Goal: Task Accomplishment & Management: Use online tool/utility

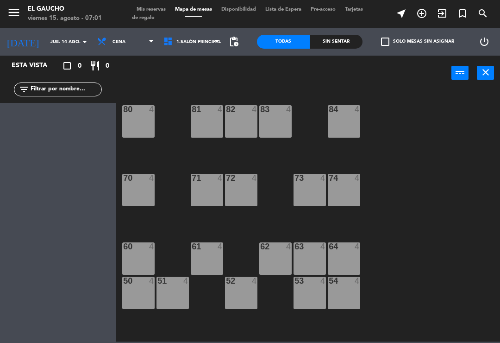
click at [337, 296] on div "54 4" at bounding box center [344, 293] width 32 height 32
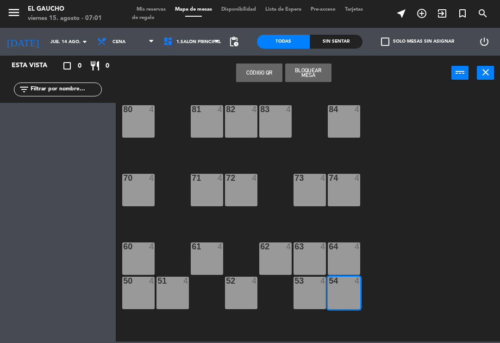
click at [132, 51] on span "Cena" at bounding box center [126, 42] width 66 height 20
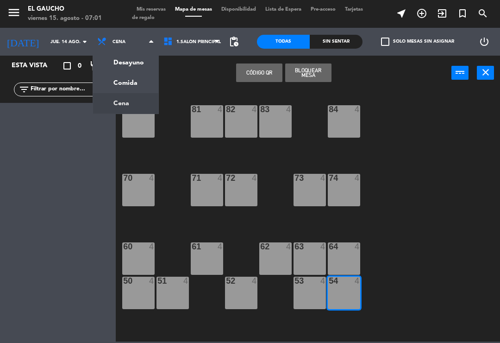
click at [108, 61] on ng-component "menu El Gaucho viernes 15. agosto - 07:01 Mis reservas Mapa de mesas Disponibil…" at bounding box center [250, 170] width 500 height 341
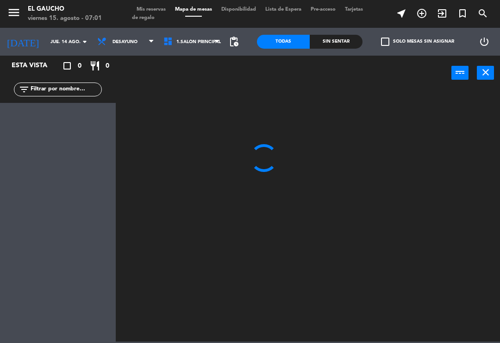
click at [64, 38] on input "jue. 14 ago." at bounding box center [77, 42] width 63 height 14
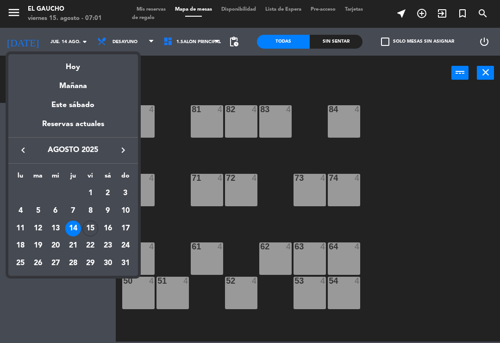
click at [82, 223] on td "15" at bounding box center [91, 229] width 18 height 18
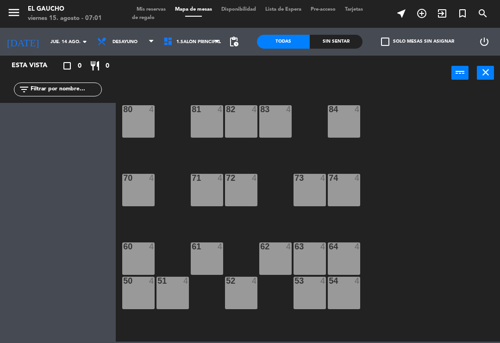
type input "vie. 15 ago."
click at [337, 303] on div "54 4" at bounding box center [344, 293] width 32 height 32
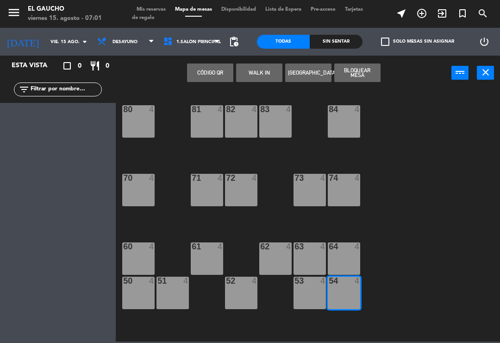
click at [256, 81] on button "WALK IN" at bounding box center [259, 72] width 46 height 19
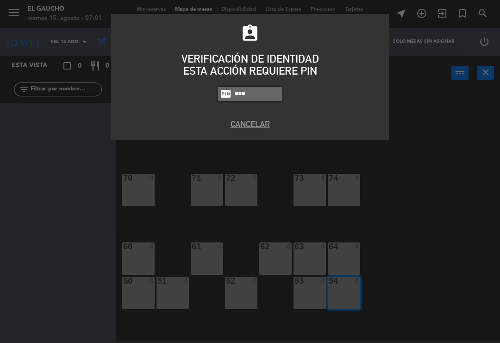
type input "0009"
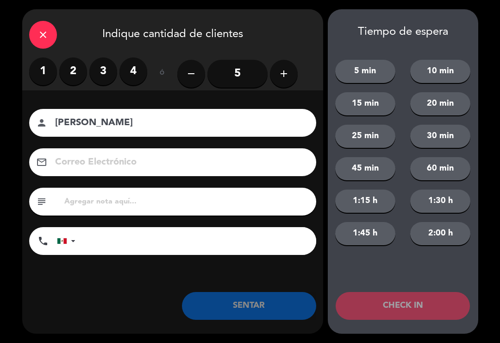
click at [72, 80] on label "2" at bounding box center [73, 71] width 28 height 28
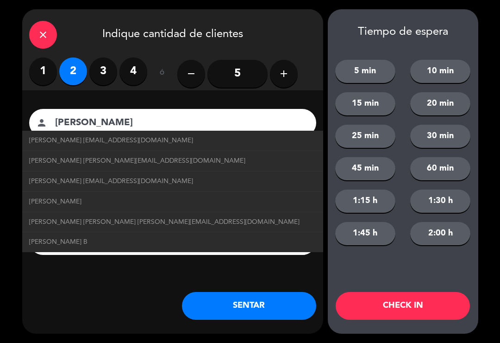
click at [161, 144] on span "[PERSON_NAME] [EMAIL_ADDRESS][DOMAIN_NAME]" at bounding box center [111, 140] width 164 height 11
type input "[PERSON_NAME]"
type input "[EMAIL_ADDRESS][DOMAIN_NAME]"
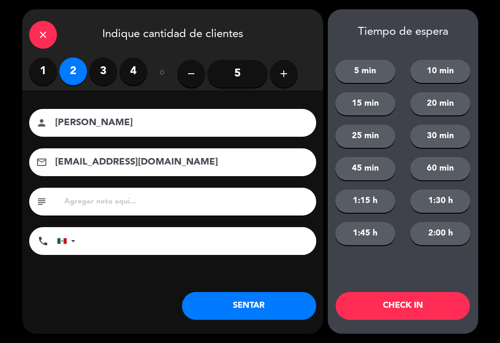
click at [260, 309] on button "SENTAR" at bounding box center [249, 306] width 134 height 28
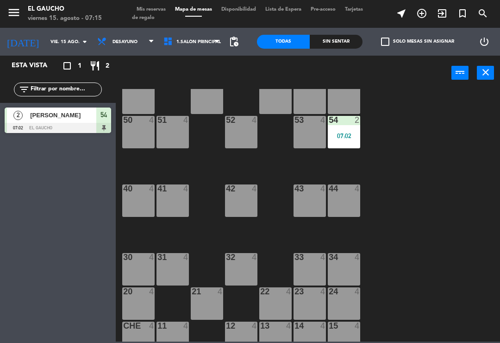
scroll to position [162, 0]
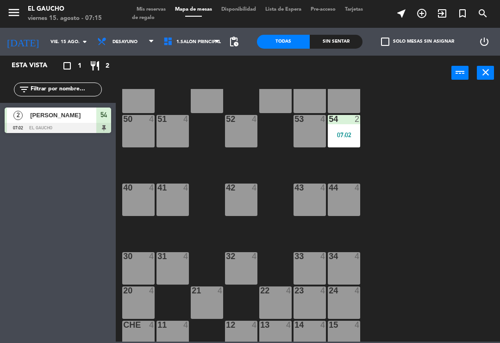
click at [348, 304] on div "24 4" at bounding box center [344, 302] width 32 height 32
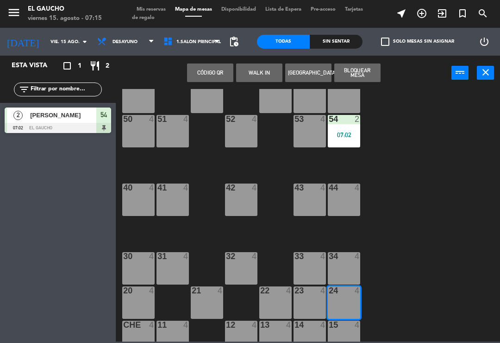
click at [261, 74] on button "WALK IN" at bounding box center [259, 72] width 46 height 19
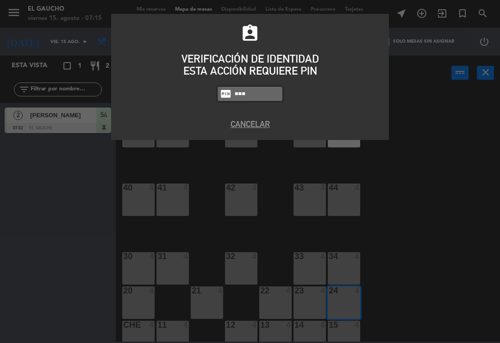
type input "0000"
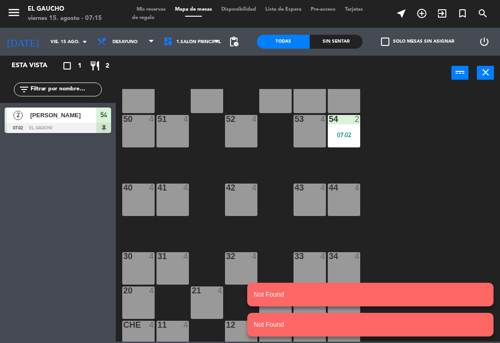
click at [424, 221] on div "84 4 80 4 83 4 82 4 81 4 70 4 71 4 72 4 73 4 74 4 63 4 62 4 61 4 60 4 64 4 54 2…" at bounding box center [310, 215] width 379 height 252
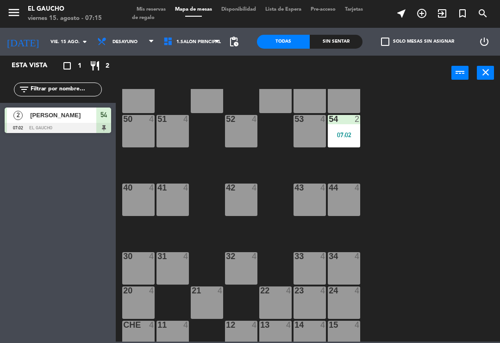
click at [341, 308] on div "24 4" at bounding box center [344, 302] width 32 height 32
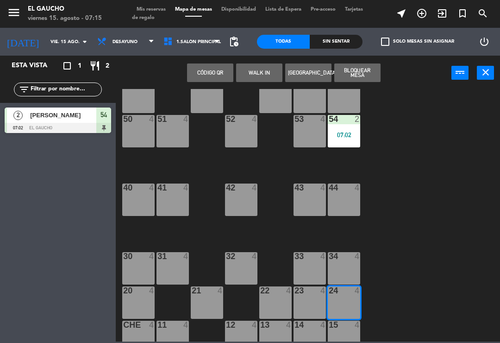
click at [259, 74] on button "WALK IN" at bounding box center [259, 72] width 46 height 19
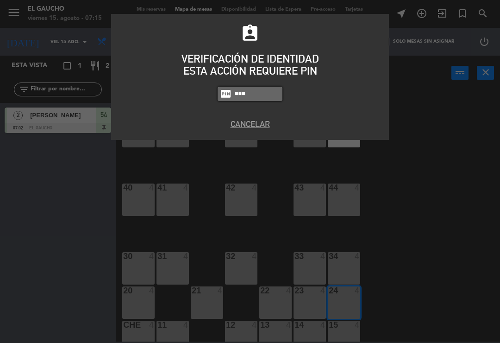
type input "0009"
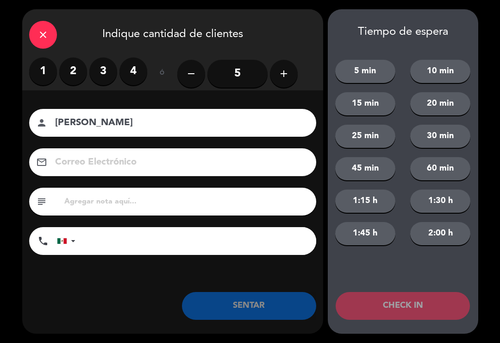
click at [233, 77] on input "5" at bounding box center [238, 74] width 60 height 28
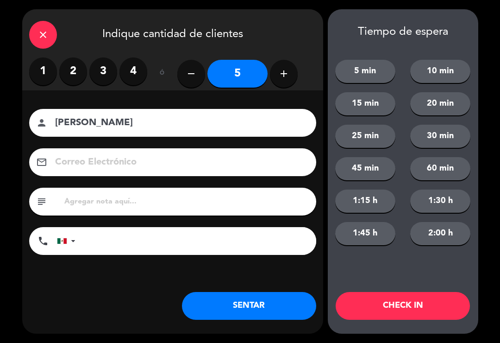
click at [123, 123] on input "[PERSON_NAME]" at bounding box center [179, 123] width 250 height 16
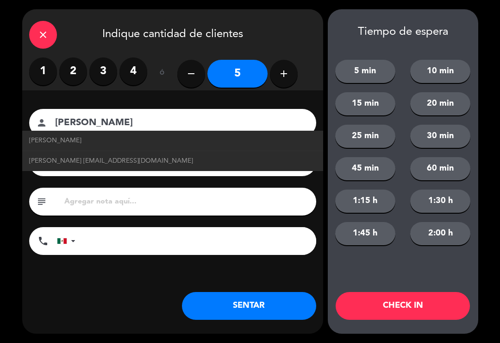
click at [68, 142] on span "[PERSON_NAME]" at bounding box center [55, 140] width 52 height 11
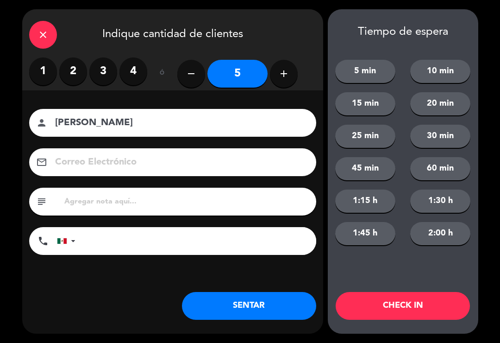
type input "[PERSON_NAME]"
click at [83, 165] on input at bounding box center [179, 162] width 250 height 16
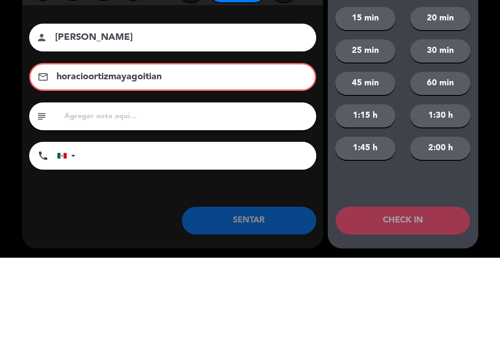
click at [56, 154] on input "horacioortizmayagoitian" at bounding box center [179, 162] width 247 height 16
click at [188, 154] on input "drhoracioortizmayagoitian" at bounding box center [179, 162] width 247 height 16
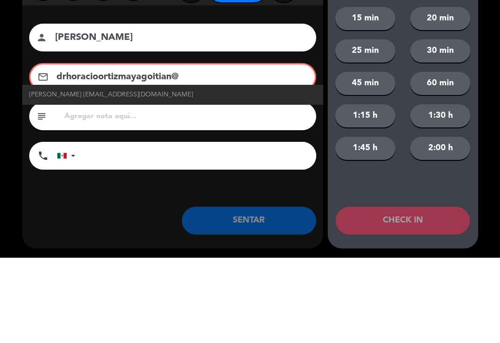
click at [38, 175] on span "[PERSON_NAME] [EMAIL_ADDRESS][DOMAIN_NAME]" at bounding box center [111, 180] width 164 height 11
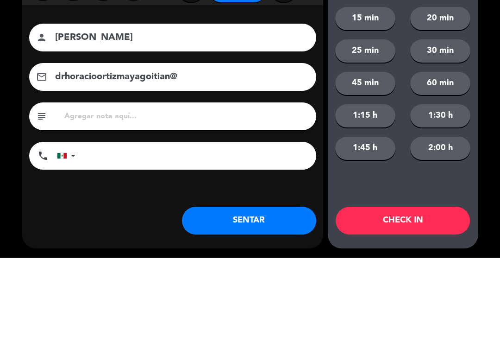
type input "[EMAIL_ADDRESS][DOMAIN_NAME]"
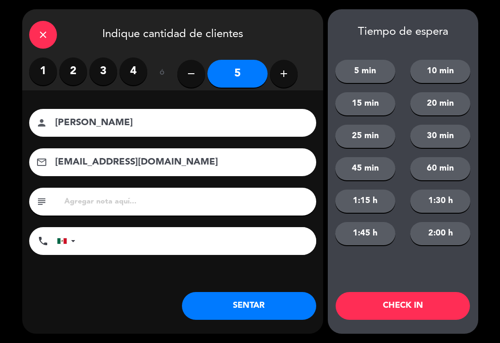
click at [129, 179] on div "Nombre del cliente person [PERSON_NAME] Correo Electrónico email [EMAIL_ADDRESS…" at bounding box center [172, 183] width 301 height 149
click at [217, 299] on button "SENTAR" at bounding box center [249, 306] width 134 height 28
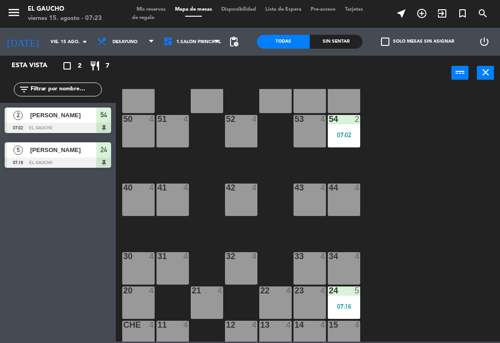
click at [168, 209] on div "41 4" at bounding box center [173, 199] width 32 height 32
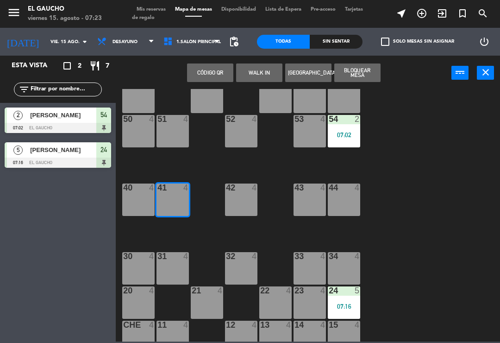
click at [251, 70] on button "WALK IN" at bounding box center [259, 72] width 46 height 19
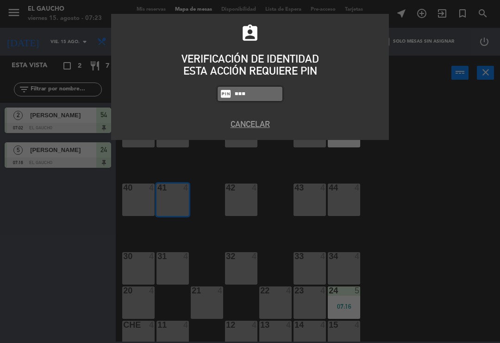
type input "0009"
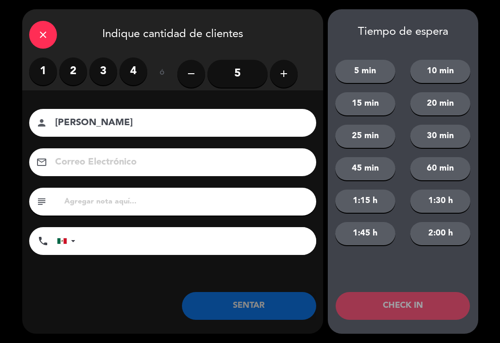
type input "[PERSON_NAME]"
click at [69, 72] on label "2" at bounding box center [73, 71] width 28 height 28
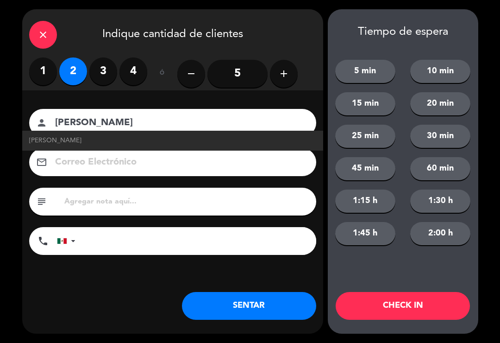
click at [221, 305] on button "SENTAR" at bounding box center [249, 306] width 134 height 28
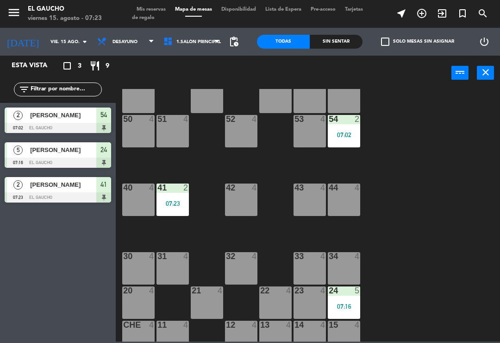
click at [211, 305] on div "21 4" at bounding box center [207, 302] width 32 height 32
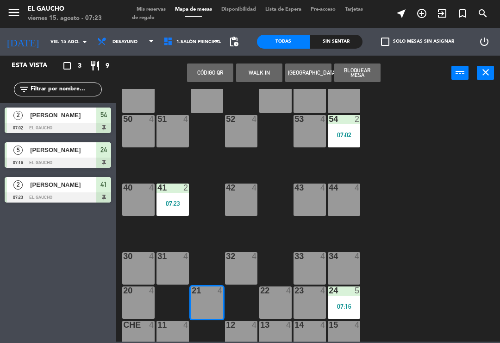
click at [254, 71] on button "WALK IN" at bounding box center [259, 72] width 46 height 19
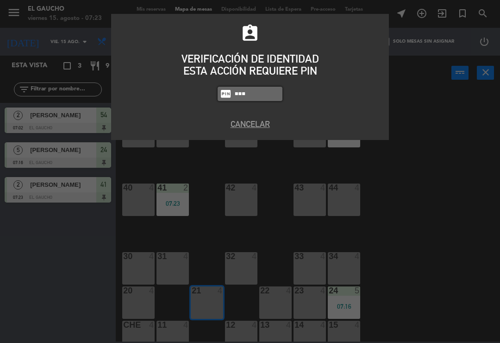
type input "0009"
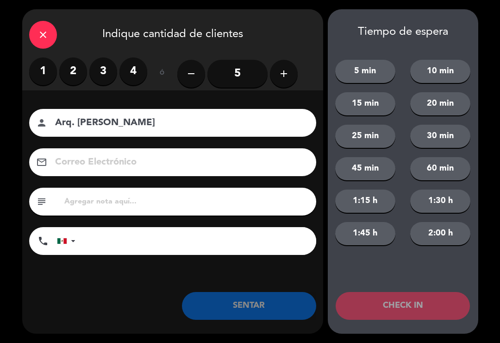
type input "Arq. [PERSON_NAME]"
click at [65, 75] on label "2" at bounding box center [73, 71] width 28 height 28
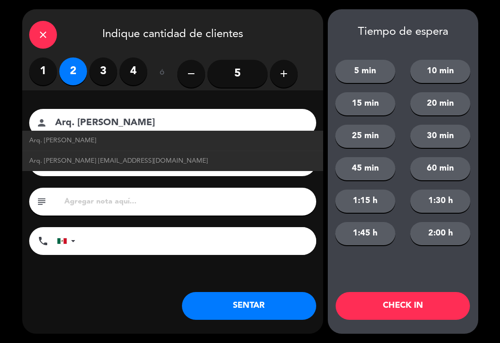
click at [52, 164] on span "Arq. [PERSON_NAME] [EMAIL_ADDRESS][DOMAIN_NAME]" at bounding box center [118, 161] width 179 height 11
type input "[EMAIL_ADDRESS][DOMAIN_NAME]"
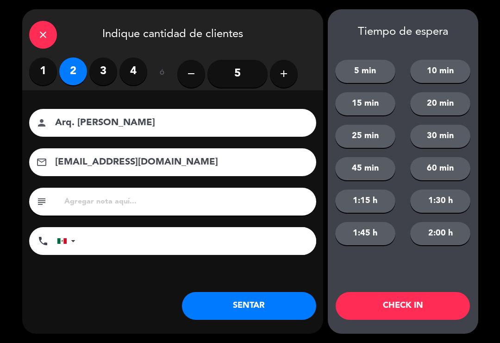
click at [221, 305] on button "SENTAR" at bounding box center [249, 306] width 134 height 28
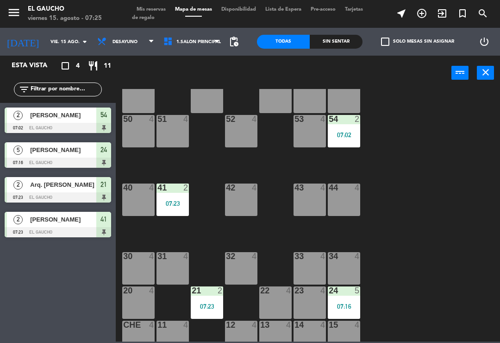
click at [349, 139] on div "54 2 07:02" at bounding box center [344, 131] width 32 height 32
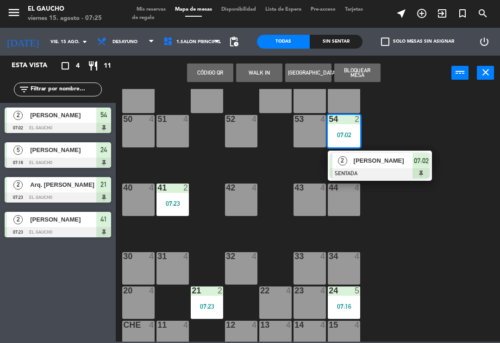
click at [376, 177] on div at bounding box center [380, 173] width 100 height 10
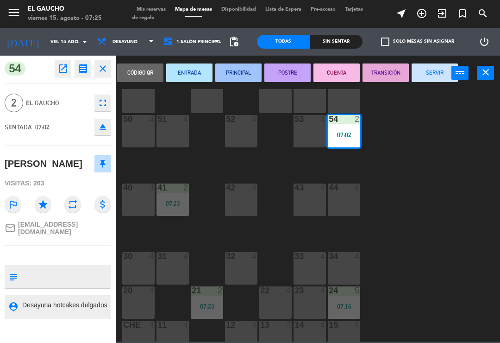
click at [232, 63] on button "PRINCIPAL" at bounding box center [238, 72] width 46 height 19
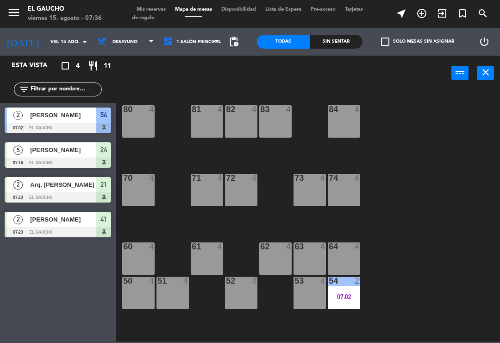
scroll to position [0, 0]
click at [203, 188] on div "71 4" at bounding box center [207, 190] width 32 height 32
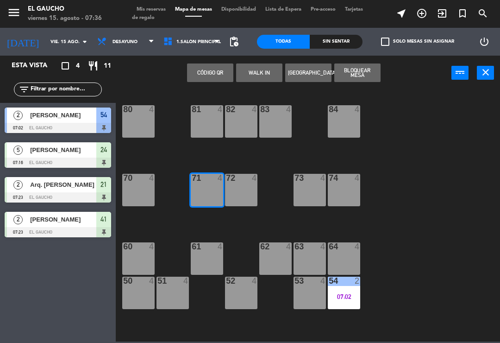
click at [255, 67] on button "WALK IN" at bounding box center [259, 72] width 46 height 19
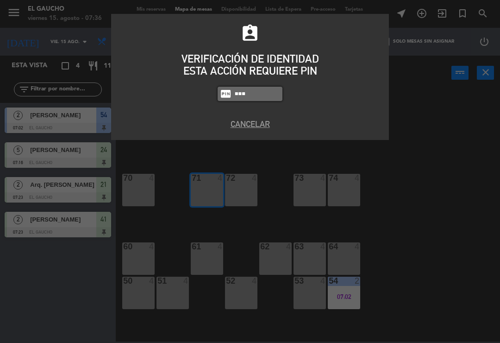
type input "0009"
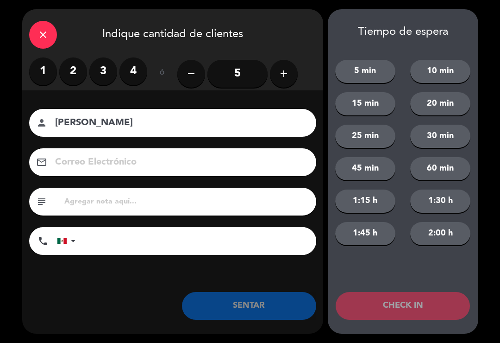
type input "[PERSON_NAME]"
click at [69, 71] on label "2" at bounding box center [73, 71] width 28 height 28
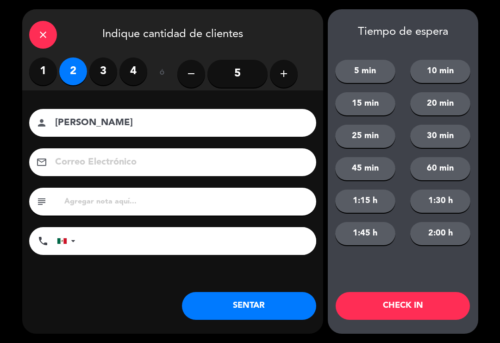
click at [254, 312] on button "SENTAR" at bounding box center [249, 306] width 134 height 28
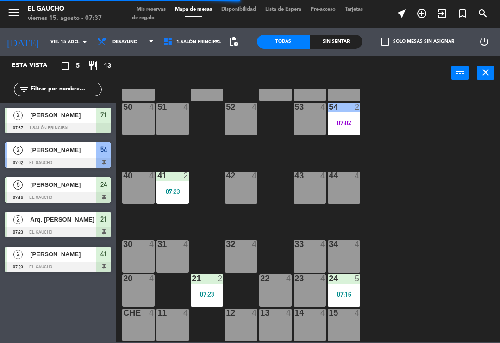
scroll to position [174, 0]
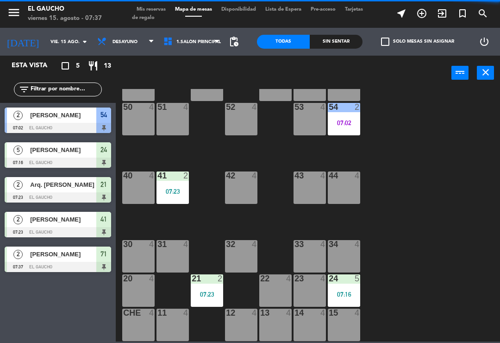
click at [352, 124] on div "07:02" at bounding box center [344, 123] width 32 height 6
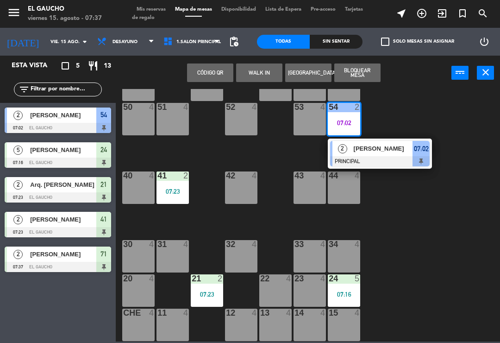
click at [390, 154] on div "[PERSON_NAME]" at bounding box center [383, 148] width 60 height 15
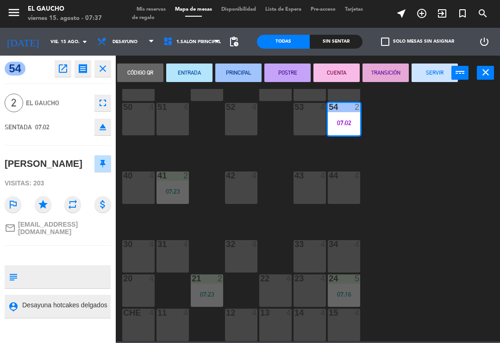
click at [434, 80] on button "SERVIR" at bounding box center [435, 72] width 46 height 19
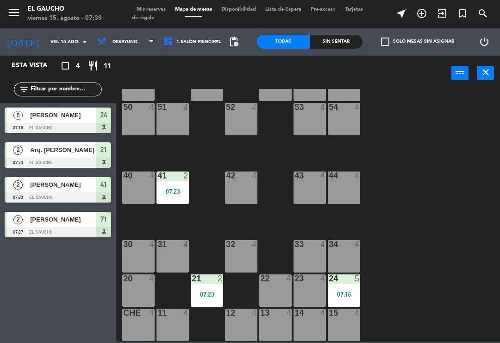
click at [168, 322] on div "11 4" at bounding box center [173, 325] width 32 height 32
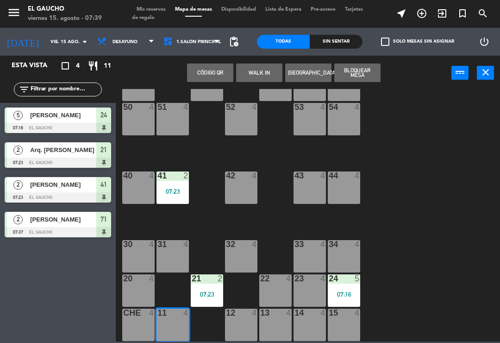
click at [256, 73] on button "WALK IN" at bounding box center [259, 72] width 46 height 19
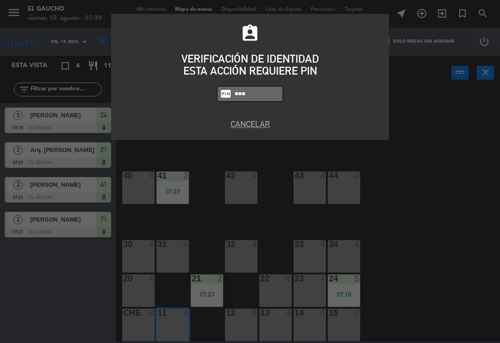
type input "0009"
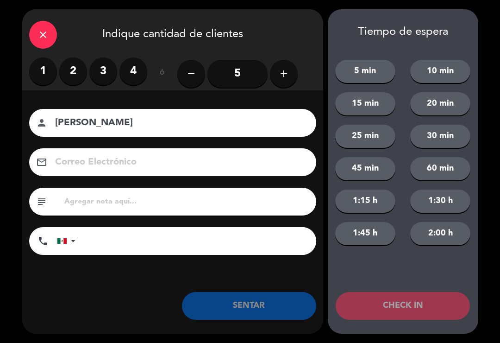
click at [36, 74] on label "1" at bounding box center [43, 71] width 28 height 28
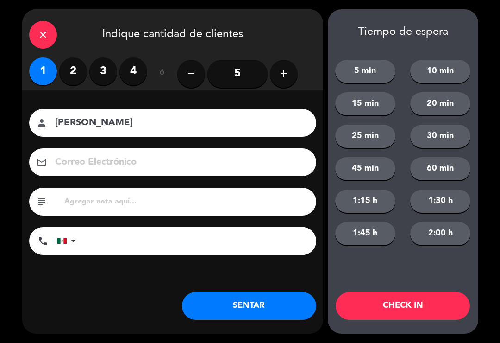
click at [74, 77] on label "2" at bounding box center [73, 71] width 28 height 28
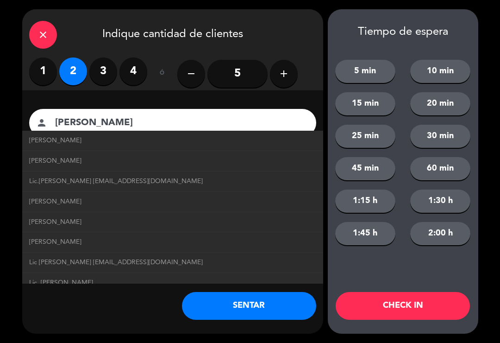
click at [128, 184] on span "Lic.[PERSON_NAME] [EMAIL_ADDRESS][DOMAIN_NAME]" at bounding box center [116, 181] width 174 height 11
type input "Lic.[PERSON_NAME]"
type input "[PERSON_NAME][EMAIL_ADDRESS][DOMAIN_NAME]"
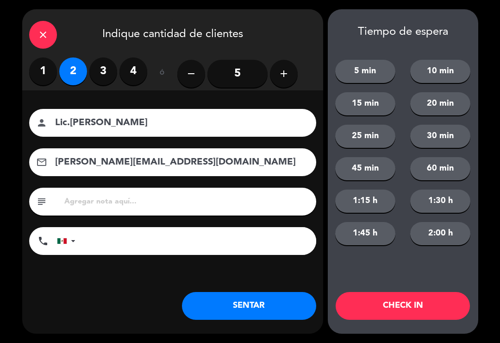
click at [255, 316] on button "SENTAR" at bounding box center [249, 306] width 134 height 28
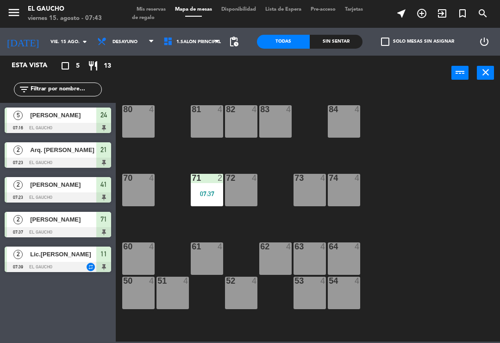
scroll to position [0, 0]
click at [274, 123] on div "83 4" at bounding box center [275, 121] width 32 height 32
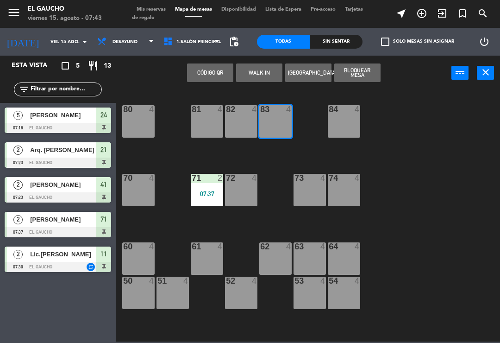
click at [255, 76] on button "WALK IN" at bounding box center [259, 72] width 46 height 19
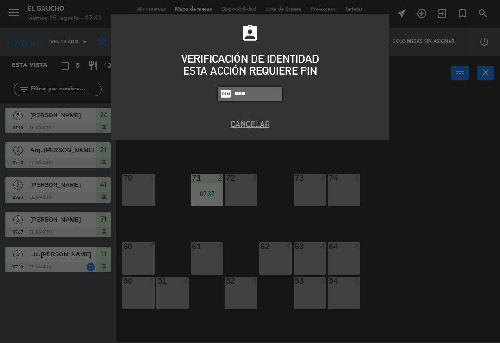
type input "0009"
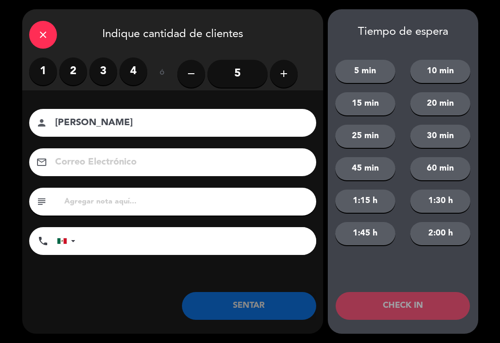
click at [75, 72] on label "2" at bounding box center [73, 71] width 28 height 28
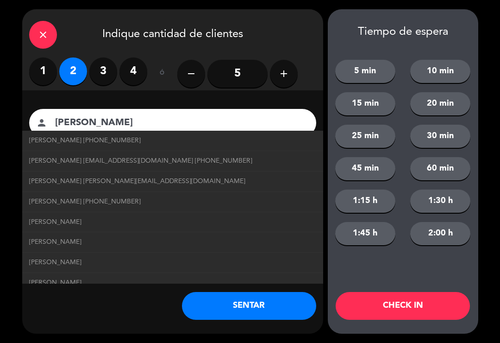
click at [67, 141] on span "[PERSON_NAME] [PHONE_NUMBER]" at bounding box center [85, 140] width 112 height 11
type input "[PERSON_NAME]"
type input "[PHONE_NUMBER]"
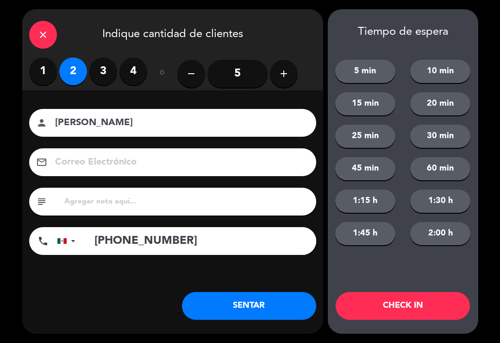
click at [225, 309] on button "SENTAR" at bounding box center [249, 306] width 134 height 28
